Goal: Information Seeking & Learning: Learn about a topic

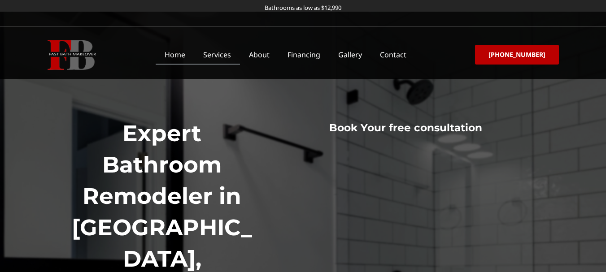
click at [228, 50] on link "Services" at bounding box center [217, 54] width 46 height 21
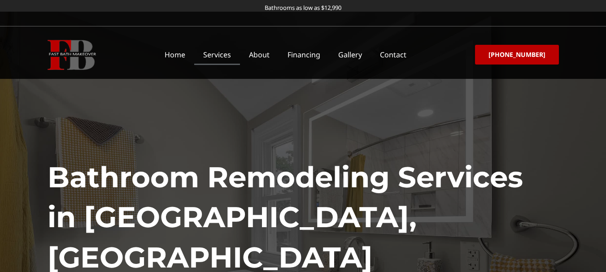
click at [408, 110] on div "Bathroom Remodeling Services in [GEOGRAPHIC_DATA], [GEOGRAPHIC_DATA] Speed and …" at bounding box center [303, 237] width 511 height 384
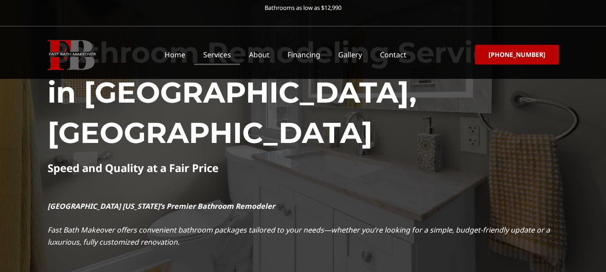
scroll to position [126, 0]
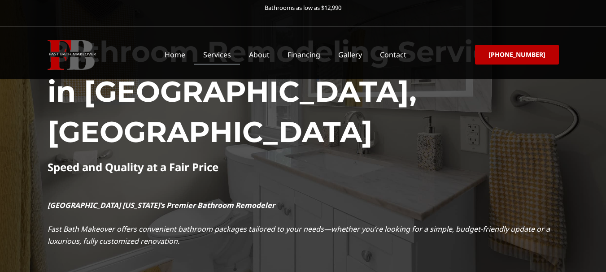
click at [408, 110] on h1 "Bathroom Remodeling Services in [GEOGRAPHIC_DATA], [GEOGRAPHIC_DATA]" at bounding box center [303, 92] width 511 height 121
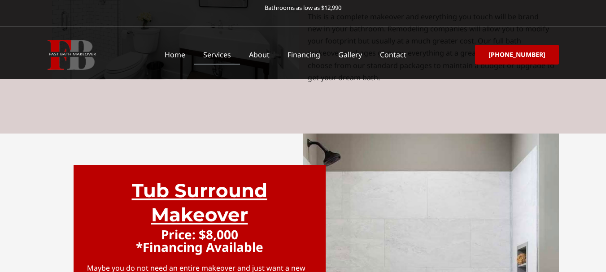
scroll to position [2512, 0]
